Goal: Check status: Check status

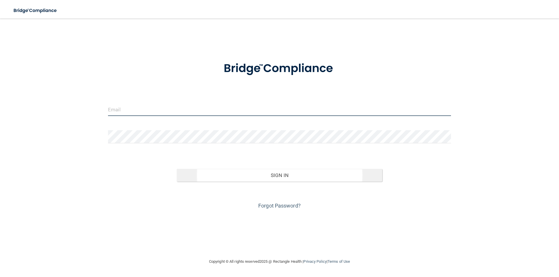
type input "[PERSON_NAME][EMAIL_ADDRESS][PERSON_NAME][DOMAIN_NAME]"
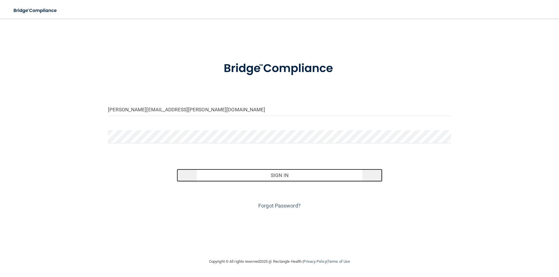
click at [295, 170] on button "Sign In" at bounding box center [280, 175] width 206 height 13
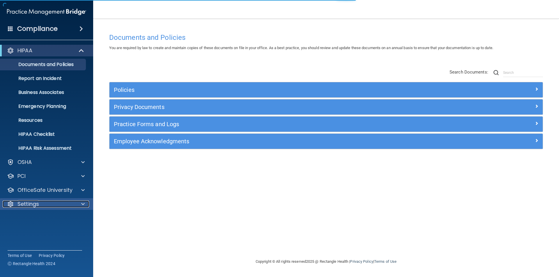
click at [27, 205] on p "Settings" at bounding box center [28, 204] width 22 height 7
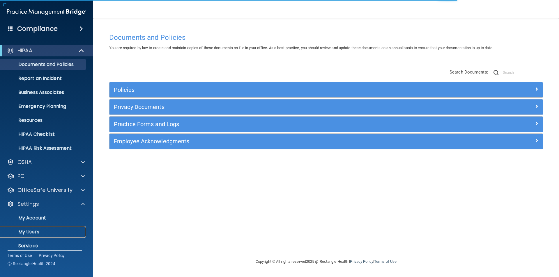
click at [32, 231] on p "My Users" at bounding box center [43, 232] width 79 height 6
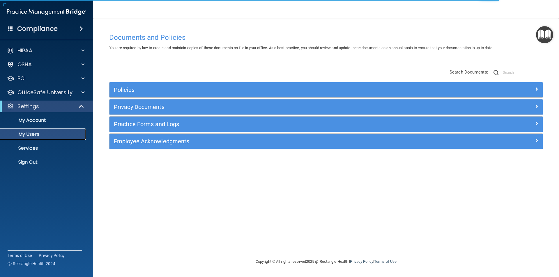
select select "20"
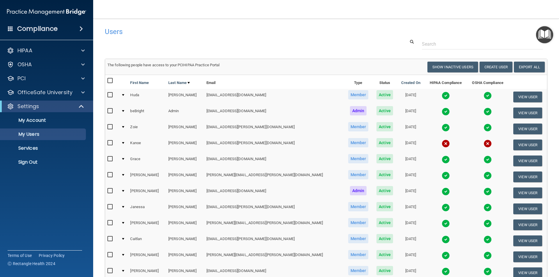
click at [441, 159] on img at bounding box center [445, 160] width 8 height 8
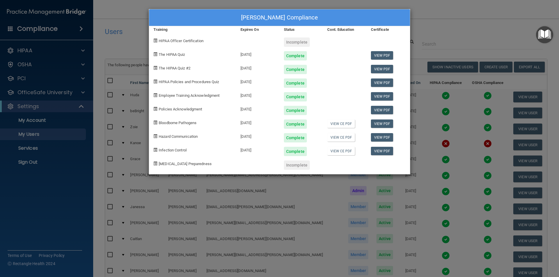
click at [439, 21] on div "[PERSON_NAME] Compliance Training Expires On Status Cont. Education Certificate…" at bounding box center [279, 138] width 559 height 277
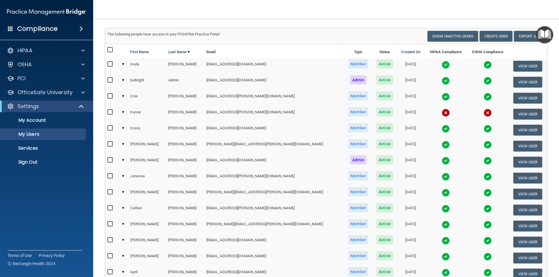
scroll to position [175, 0]
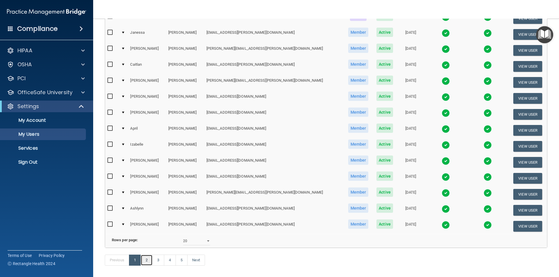
click at [147, 266] on link "2" at bounding box center [147, 260] width 12 height 11
select select "20"
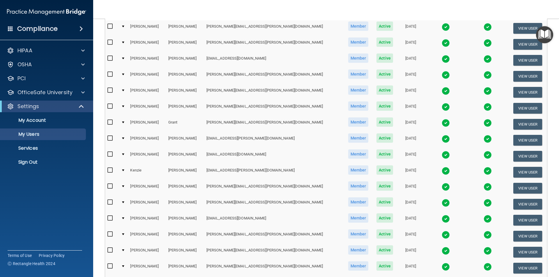
scroll to position [58, 0]
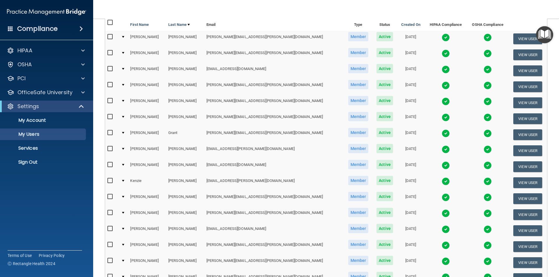
click at [441, 116] on img at bounding box center [445, 117] width 8 height 8
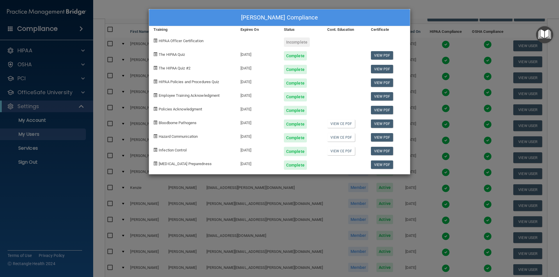
click at [442, 6] on div "[PERSON_NAME] Compliance Training Expires On Status Cont. Education Certificate…" at bounding box center [279, 138] width 559 height 277
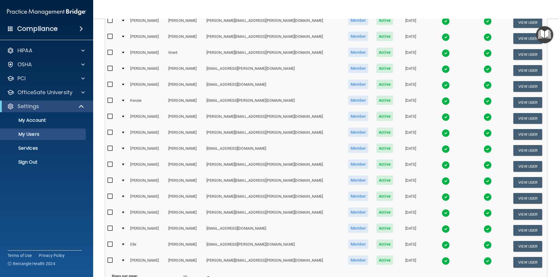
scroll to position [145, 0]
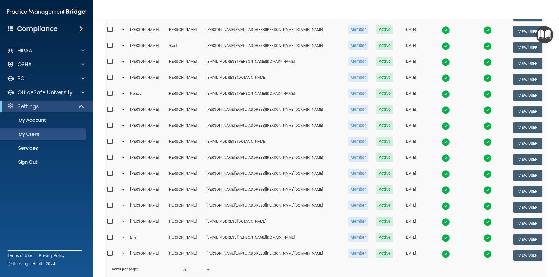
click at [441, 207] on img at bounding box center [445, 206] width 8 height 8
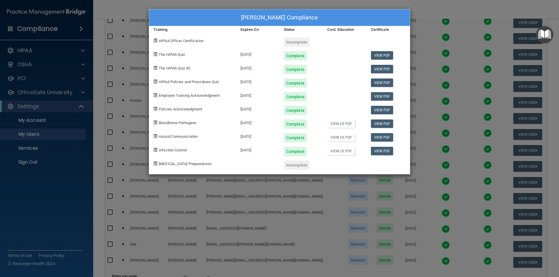
click at [423, 13] on div "[PERSON_NAME] Compliance Training Expires On Status Cont. Education Certificate…" at bounding box center [279, 138] width 559 height 277
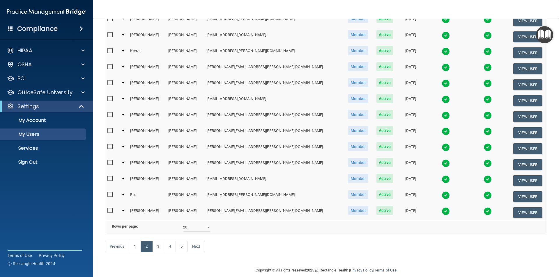
scroll to position [204, 0]
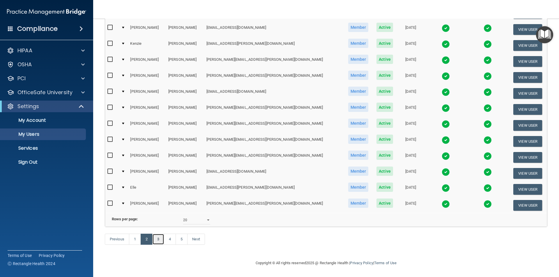
click at [161, 237] on link "3" at bounding box center [158, 239] width 12 height 11
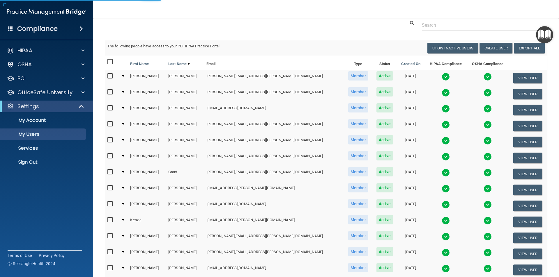
scroll to position [29, 0]
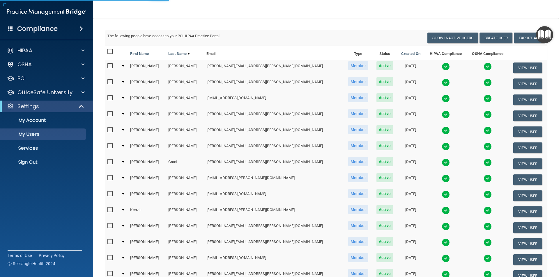
select select "20"
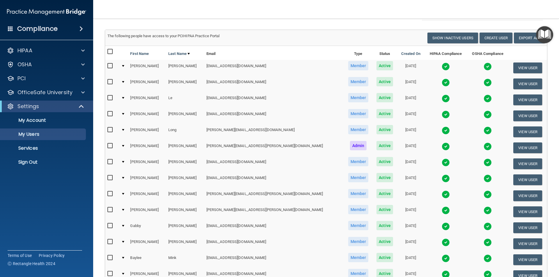
click at [441, 83] on img at bounding box center [445, 83] width 8 height 8
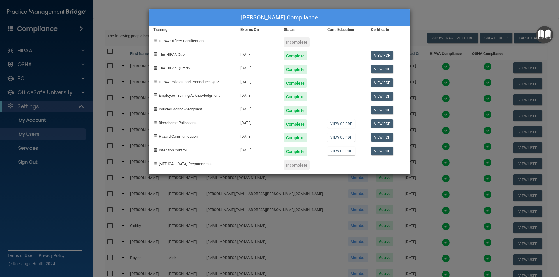
click at [424, 12] on div "[PERSON_NAME] Compliance Training Expires On Status Cont. Education Certificate…" at bounding box center [279, 138] width 559 height 277
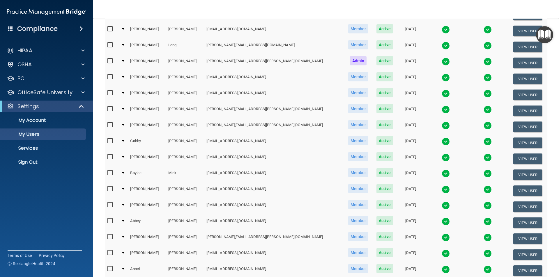
scroll to position [116, 0]
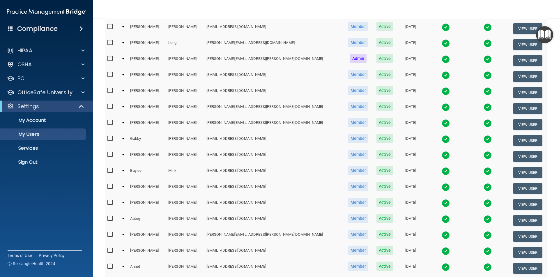
click at [441, 249] on img at bounding box center [445, 251] width 8 height 8
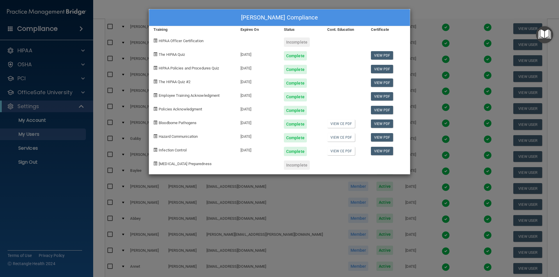
click at [448, 8] on div "[PERSON_NAME] Compliance Training Expires On Status Cont. Education Certificate…" at bounding box center [279, 138] width 559 height 277
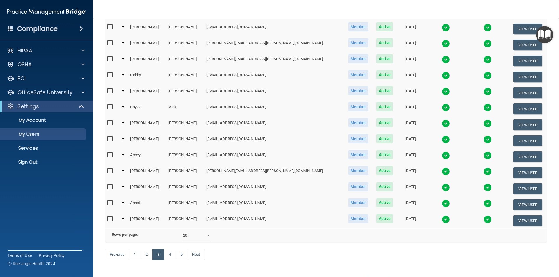
scroll to position [204, 0]
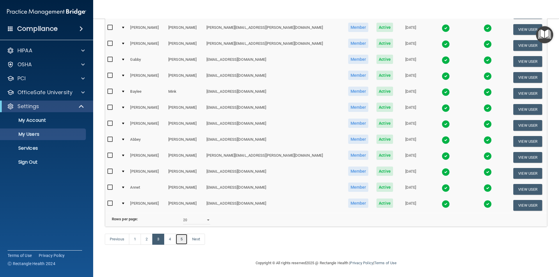
click at [179, 243] on link "5" at bounding box center [181, 239] width 12 height 11
select select "20"
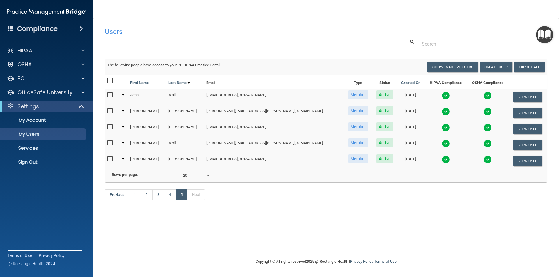
click at [441, 111] on img at bounding box center [445, 112] width 8 height 8
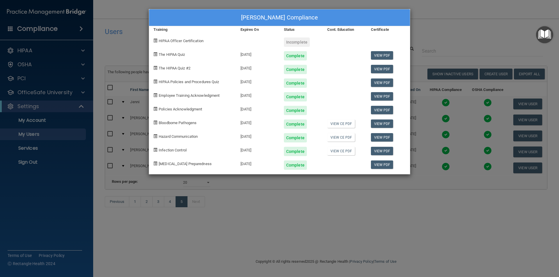
click at [467, 9] on div "[PERSON_NAME] Compliance Training Expires On Status Cont. Education Certificate…" at bounding box center [279, 138] width 559 height 277
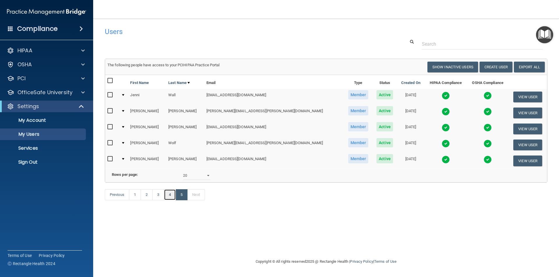
click at [166, 200] on link "4" at bounding box center [170, 194] width 12 height 11
select select "20"
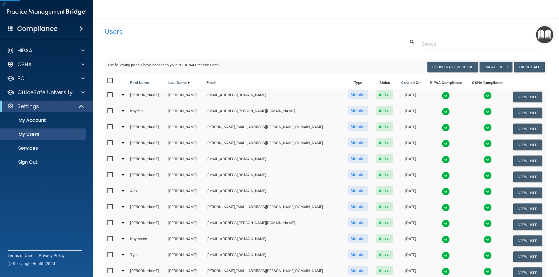
scroll to position [204, 0]
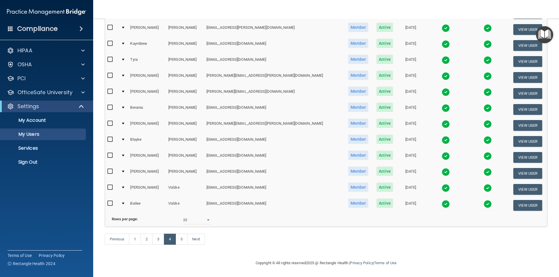
click at [441, 184] on img at bounding box center [445, 188] width 8 height 8
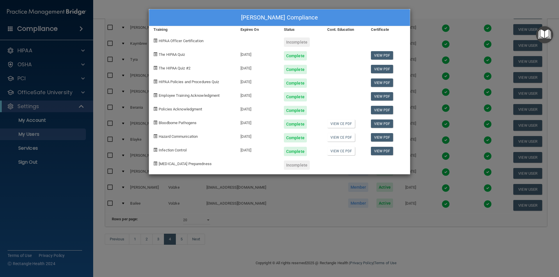
click at [404, 5] on div "[PERSON_NAME] Compliance Training Expires On Status Cont. Education Certificate…" at bounding box center [279, 138] width 559 height 277
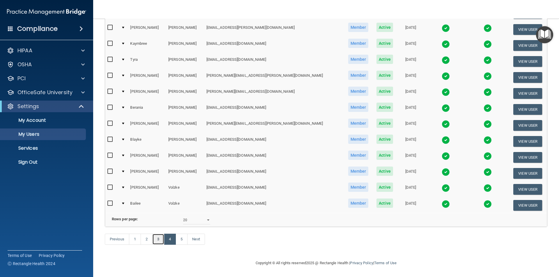
click at [159, 240] on link "3" at bounding box center [158, 239] width 12 height 11
select select "20"
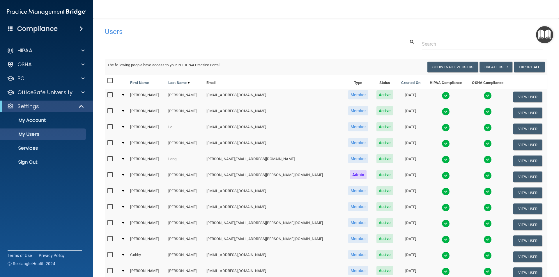
click at [441, 112] on img at bounding box center [445, 112] width 8 height 8
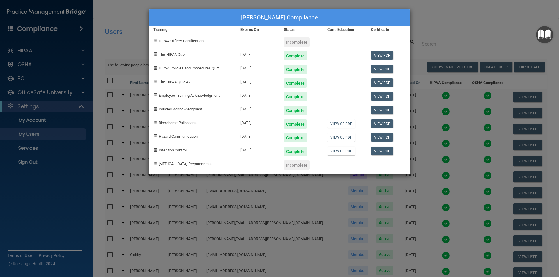
click at [427, 13] on div "[PERSON_NAME] Compliance Training Expires On Status Cont. Education Certificate…" at bounding box center [279, 138] width 559 height 277
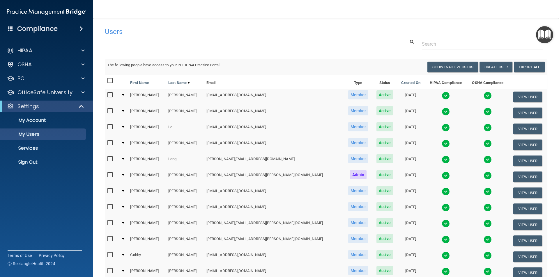
click at [134, 40] on div at bounding box center [325, 44] width 451 height 11
click at [36, 212] on div "Compliance HIPAA Documents and Policies Report an Incident Business Associates …" at bounding box center [46, 138] width 93 height 277
click at [223, 49] on div at bounding box center [325, 44] width 451 height 11
click at [227, 25] on div "Users" at bounding box center [231, 31] width 263 height 14
